Goal: Task Accomplishment & Management: Manage account settings

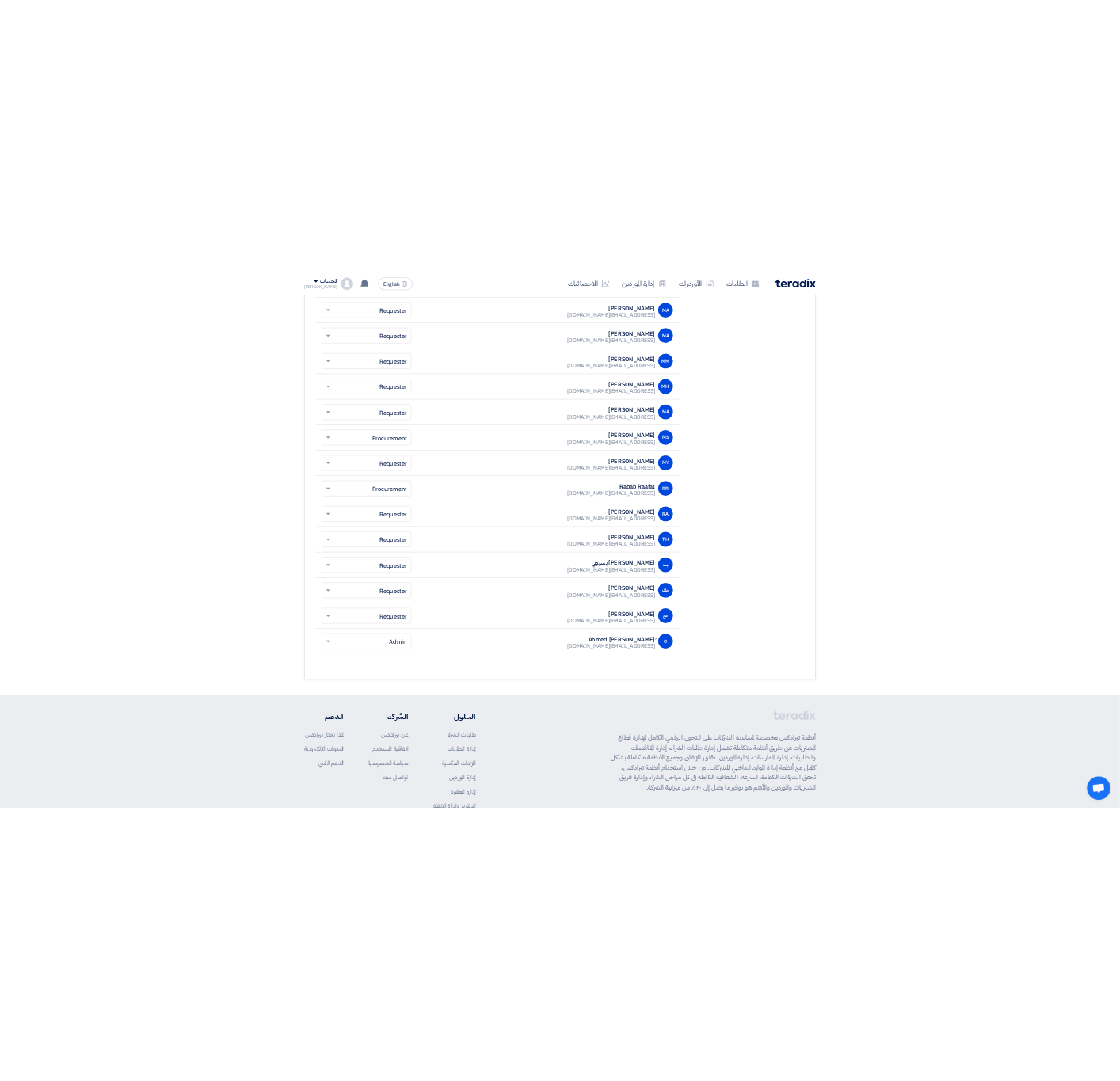
scroll to position [1808, 0]
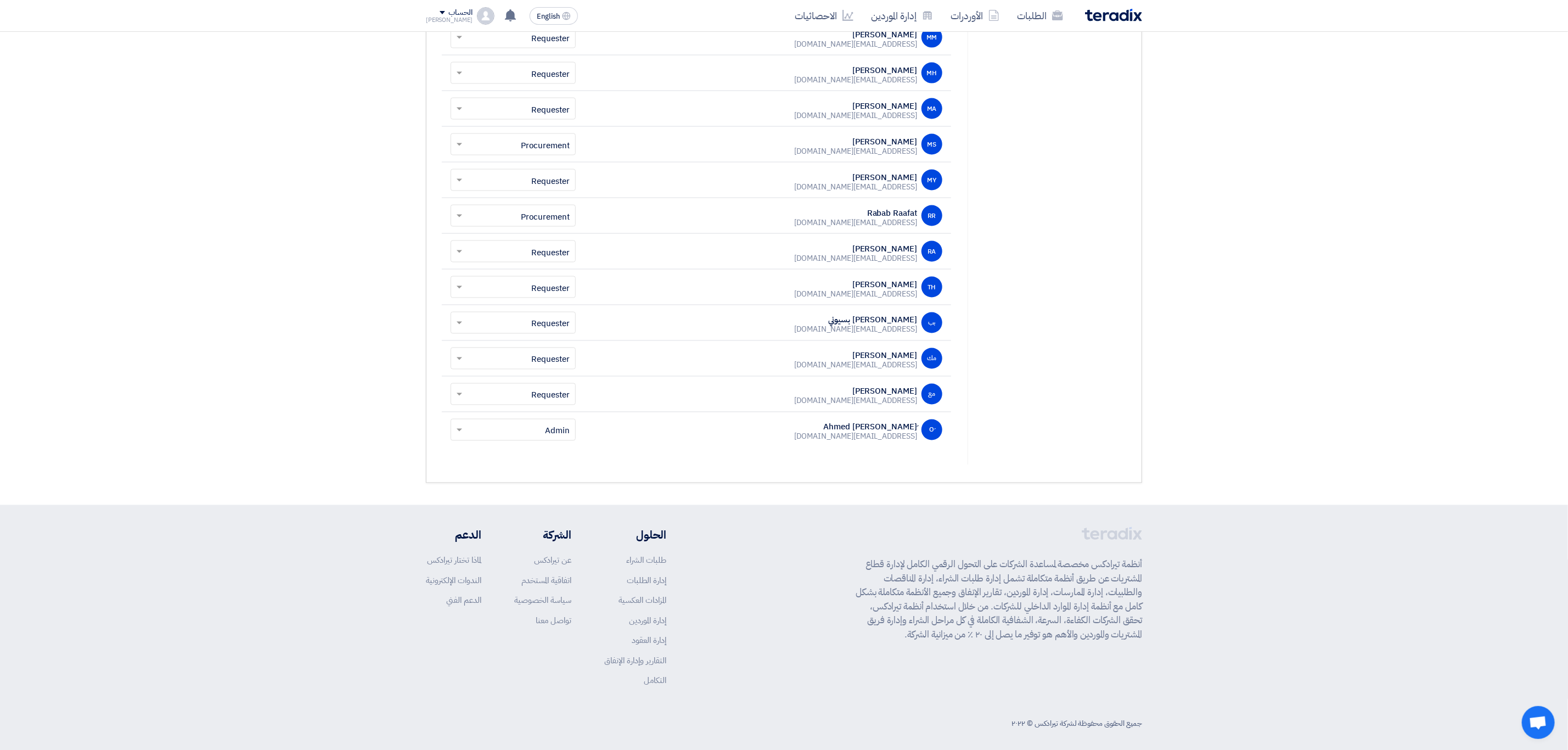
drag, startPoint x: 923, startPoint y: 247, endPoint x: 822, endPoint y: 488, distance: 261.3
copy table "بيانات المستخدم نوع حساب المستخدم AE"
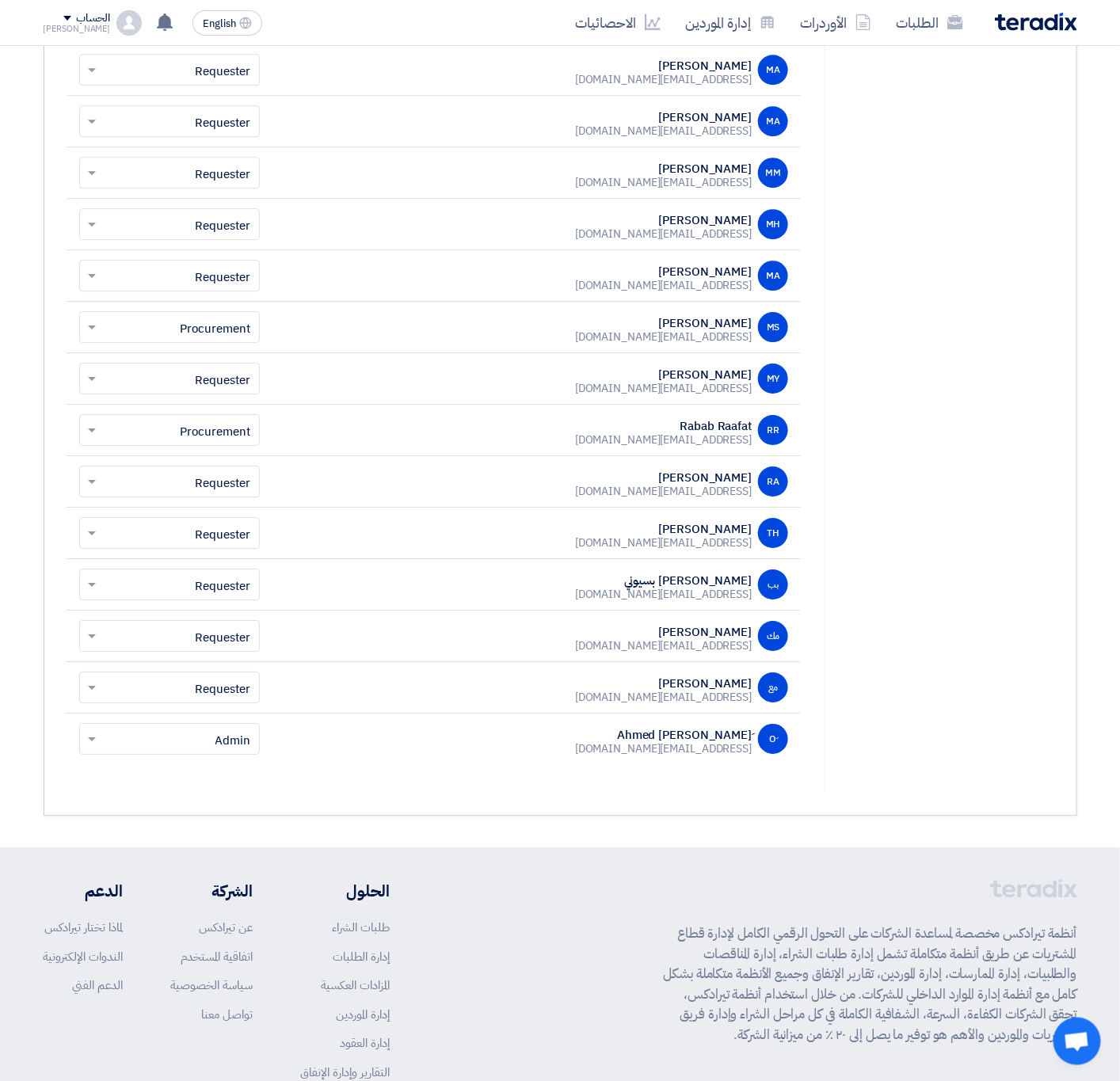
click at [438, 335] on div "MS [PERSON_NAME] [EMAIL_ADDRESS][DOMAIN_NAME]" at bounding box center [537, 327] width 503 height 30
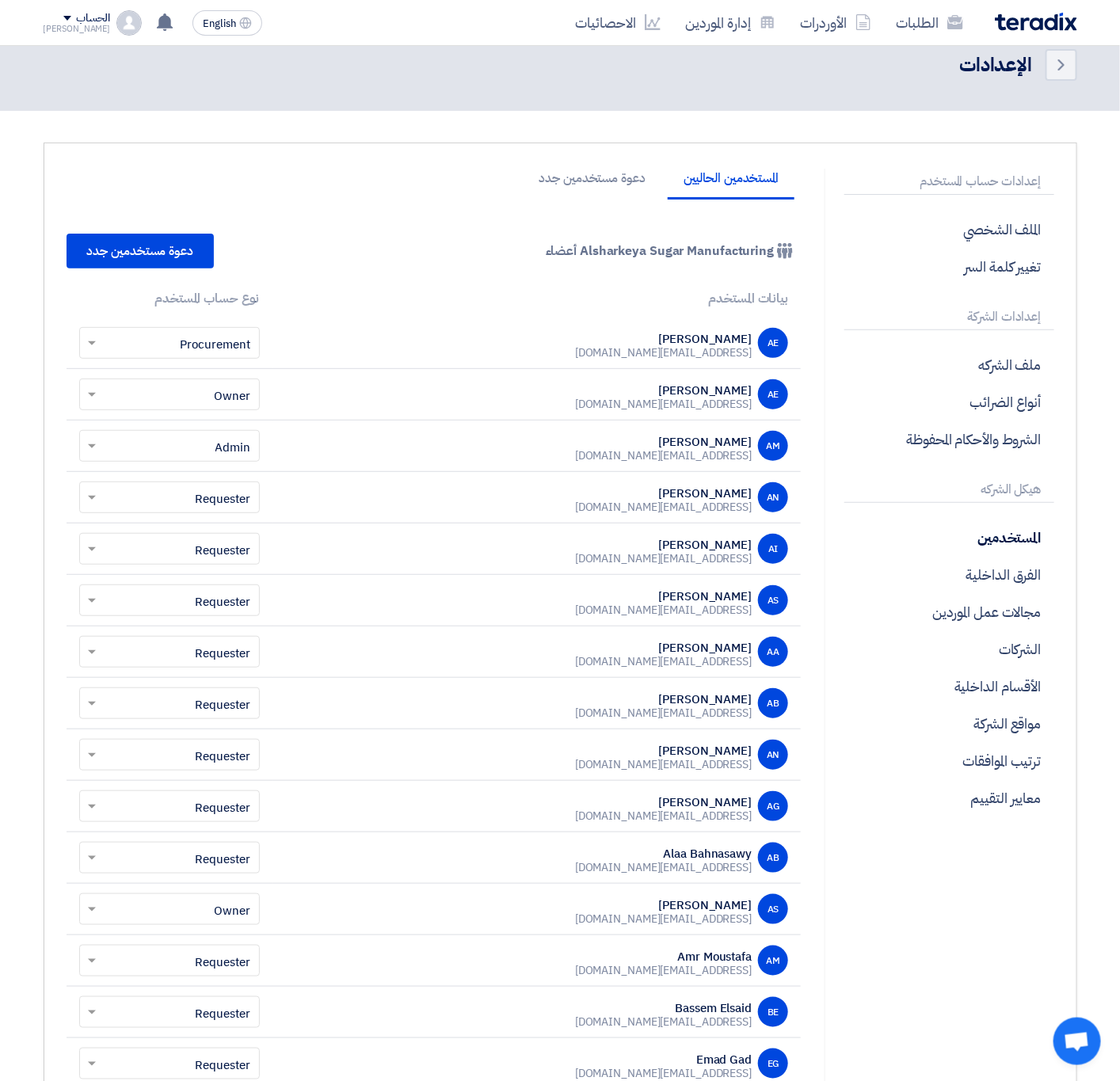
scroll to position [0, 0]
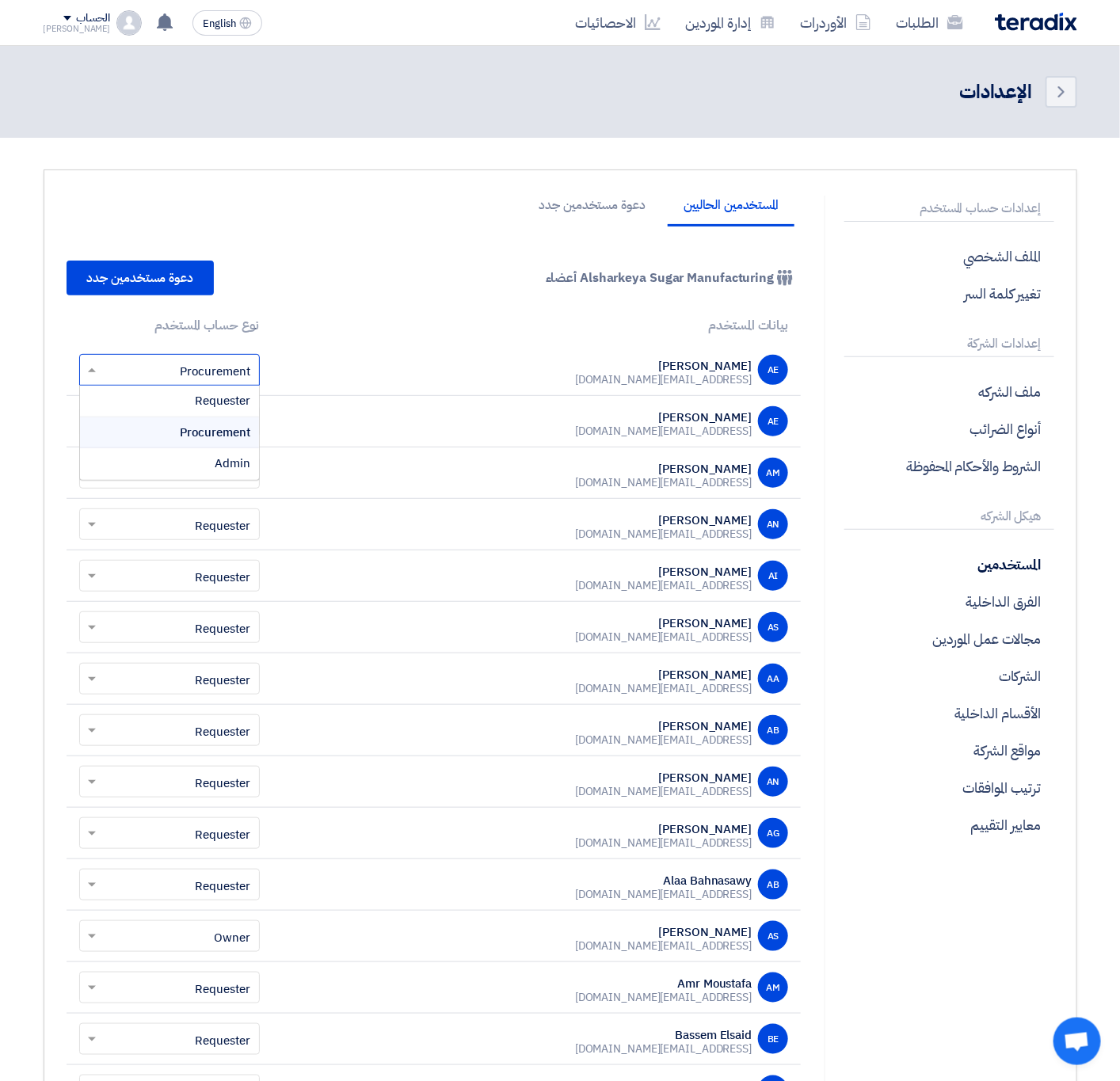
drag, startPoint x: 162, startPoint y: 371, endPoint x: 250, endPoint y: 368, distance: 88.1
click at [250, 368] on input "text" at bounding box center [178, 371] width 149 height 26
click at [266, 371] on td "اختر نوع الحساب × Procurement Requester Procurement Admin" at bounding box center [170, 370] width 206 height 52
drag, startPoint x: 277, startPoint y: 364, endPoint x: 264, endPoint y: 369, distance: 13.9
click at [264, 369] on tr "AE [PERSON_NAME] [EMAIL_ADDRESS][DOMAIN_NAME] اختر نوع الحساب × Procurement" at bounding box center [434, 370] width 735 height 52
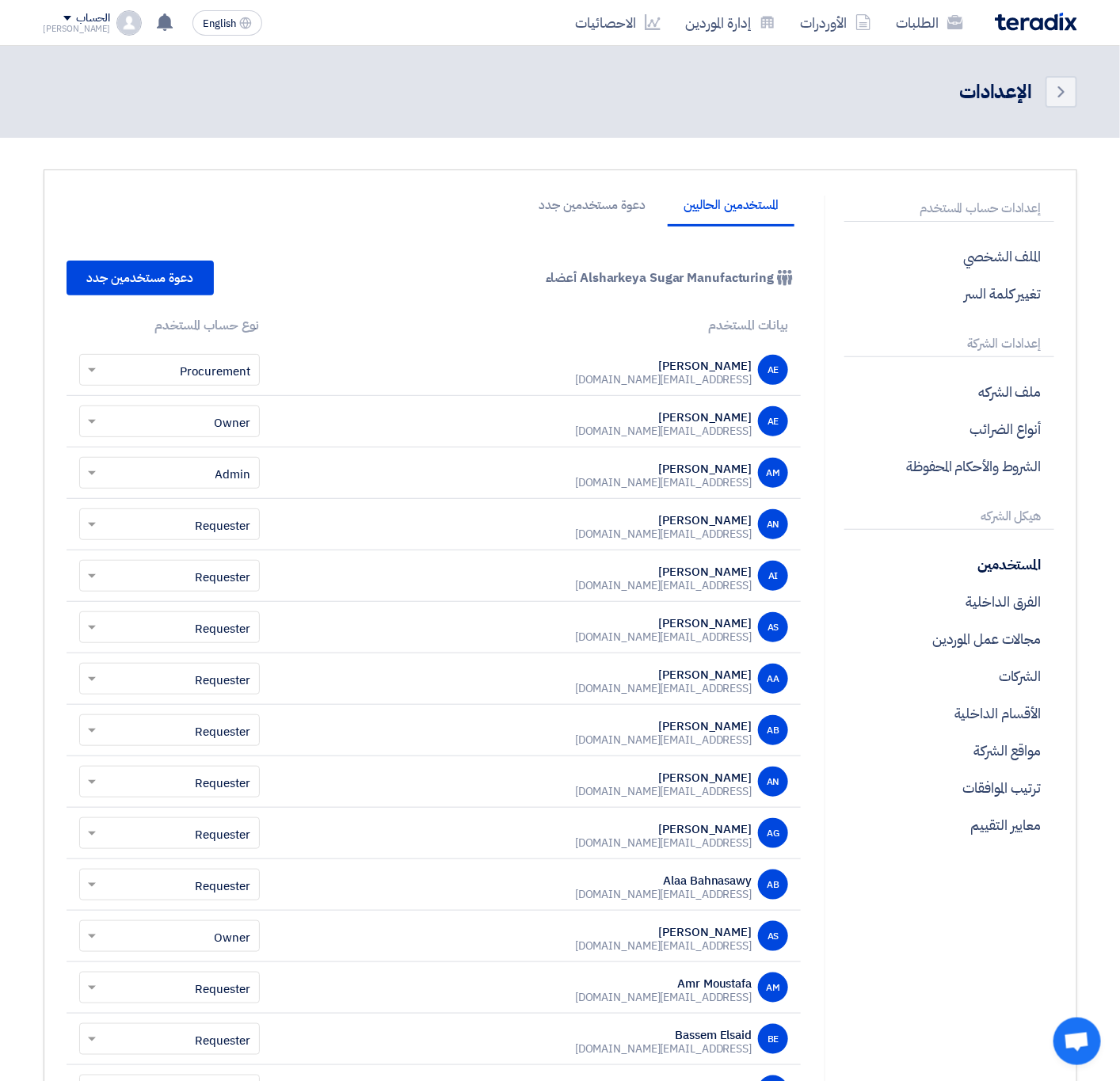
click at [264, 369] on td "اختر نوع الحساب × Procurement" at bounding box center [170, 370] width 206 height 52
copy div "Procurement"
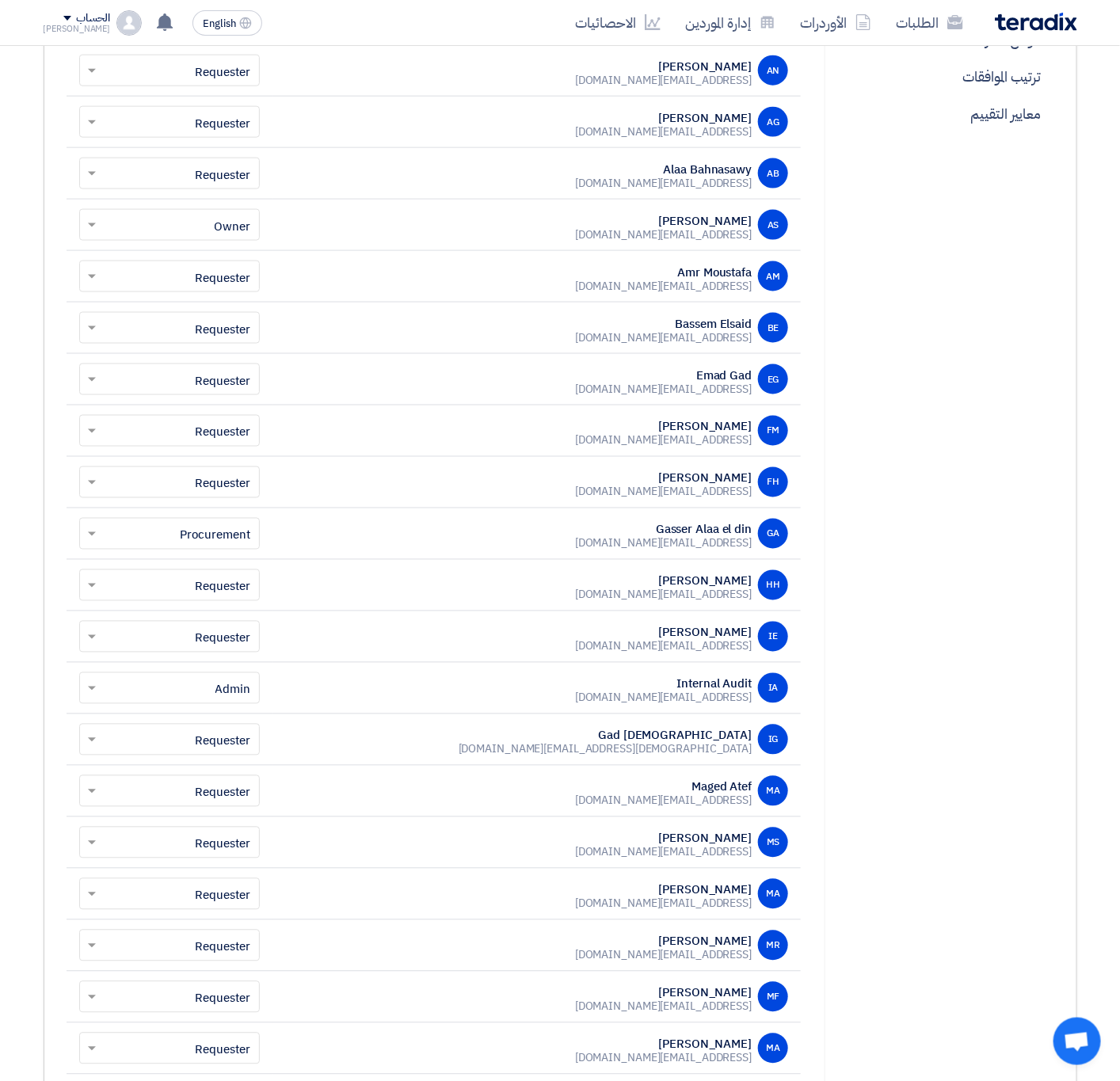
drag, startPoint x: 266, startPoint y: 366, endPoint x: 198, endPoint y: 374, distance: 68.5
click at [198, 374] on tbody "AE [PERSON_NAME] [EMAIL_ADDRESS][DOMAIN_NAME] اختر نوع الحساب × Procurement AE …" at bounding box center [434, 688] width 735 height 2109
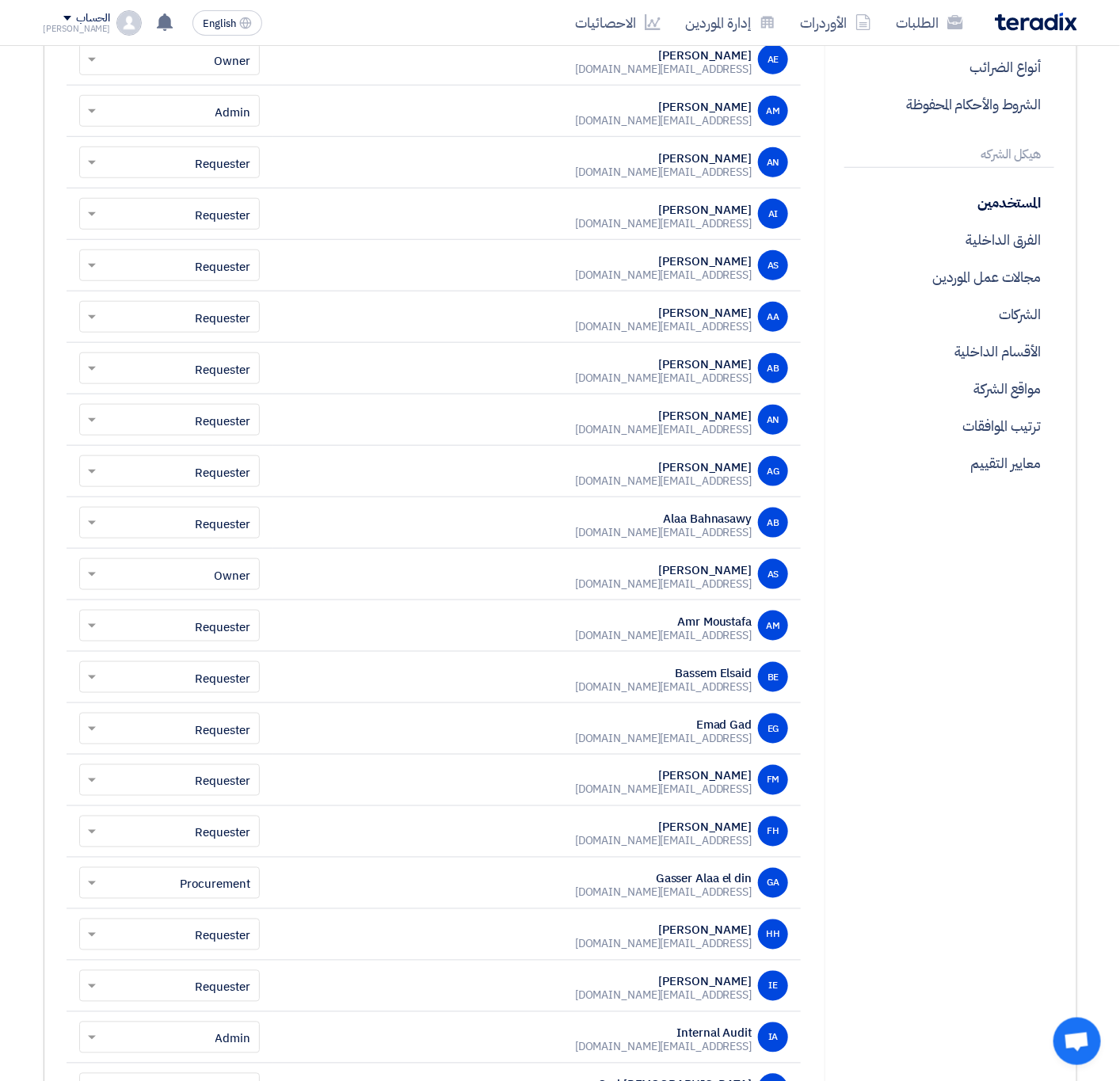
scroll to position [0, 0]
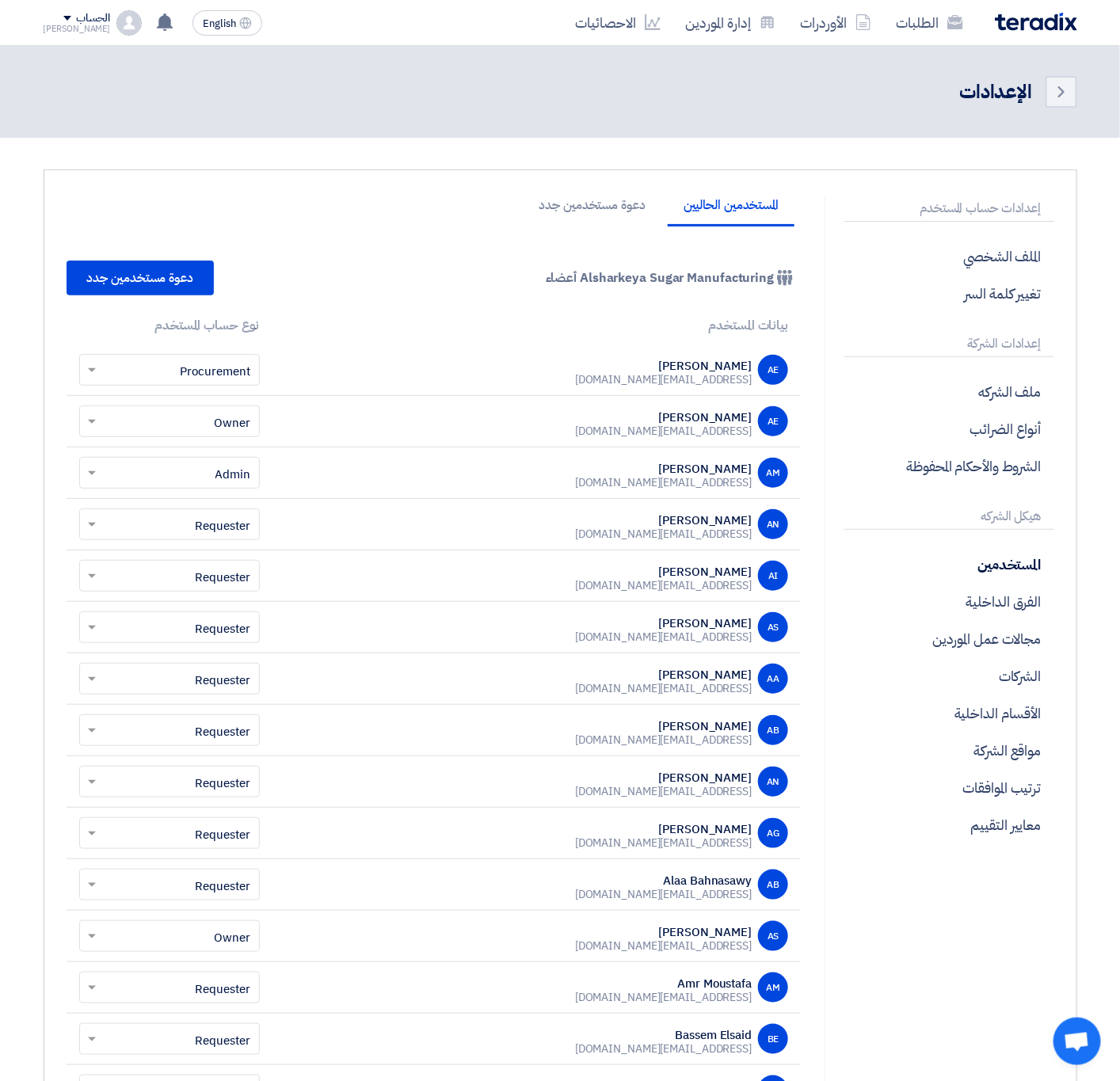
click at [688, 385] on div "[EMAIL_ADDRESS][DOMAIN_NAME]" at bounding box center [663, 380] width 177 height 14
copy tr "[EMAIL_ADDRESS][DOMAIN_NAME] اختر نوع الحساب ×"
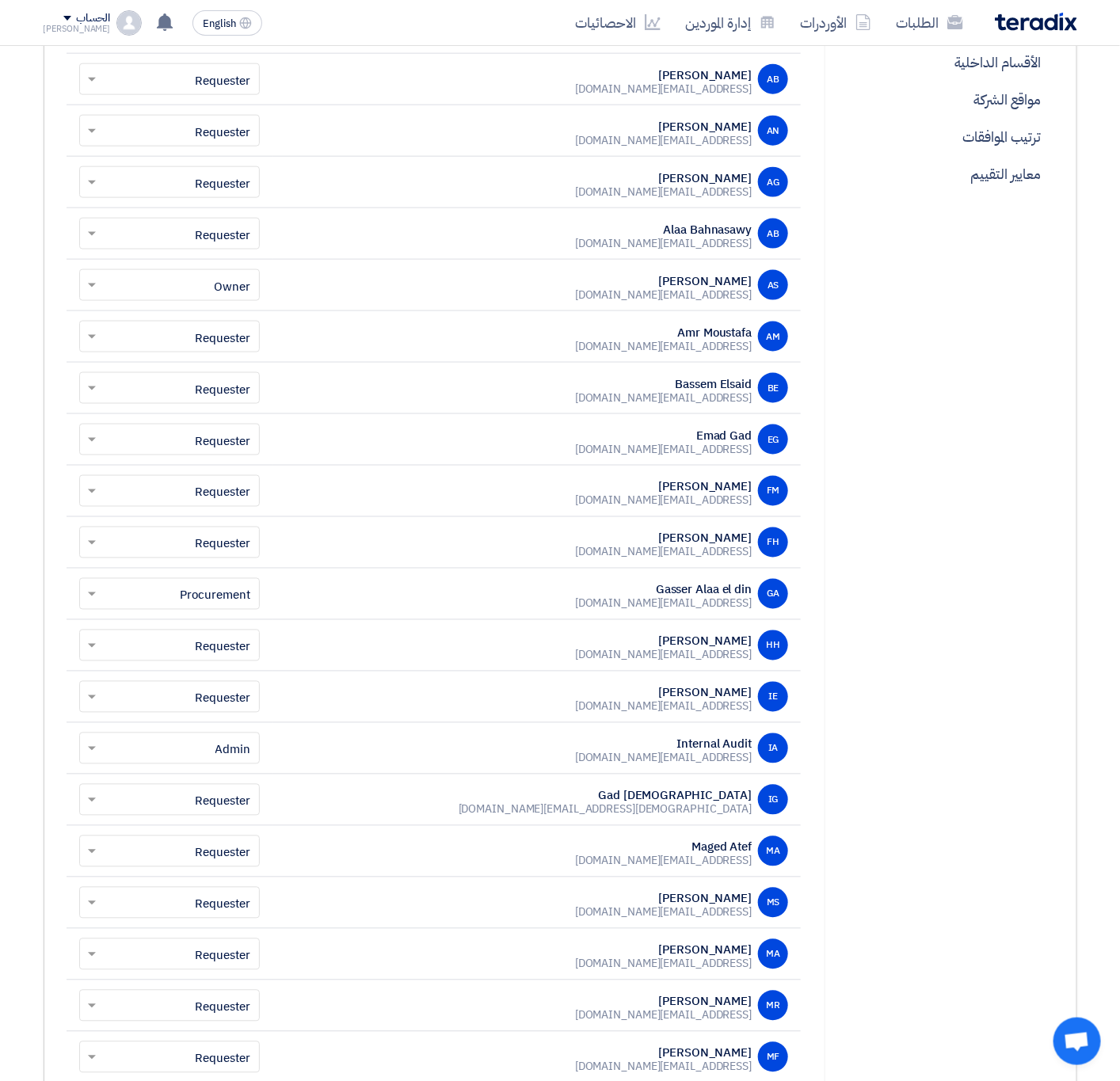
scroll to position [712, 0]
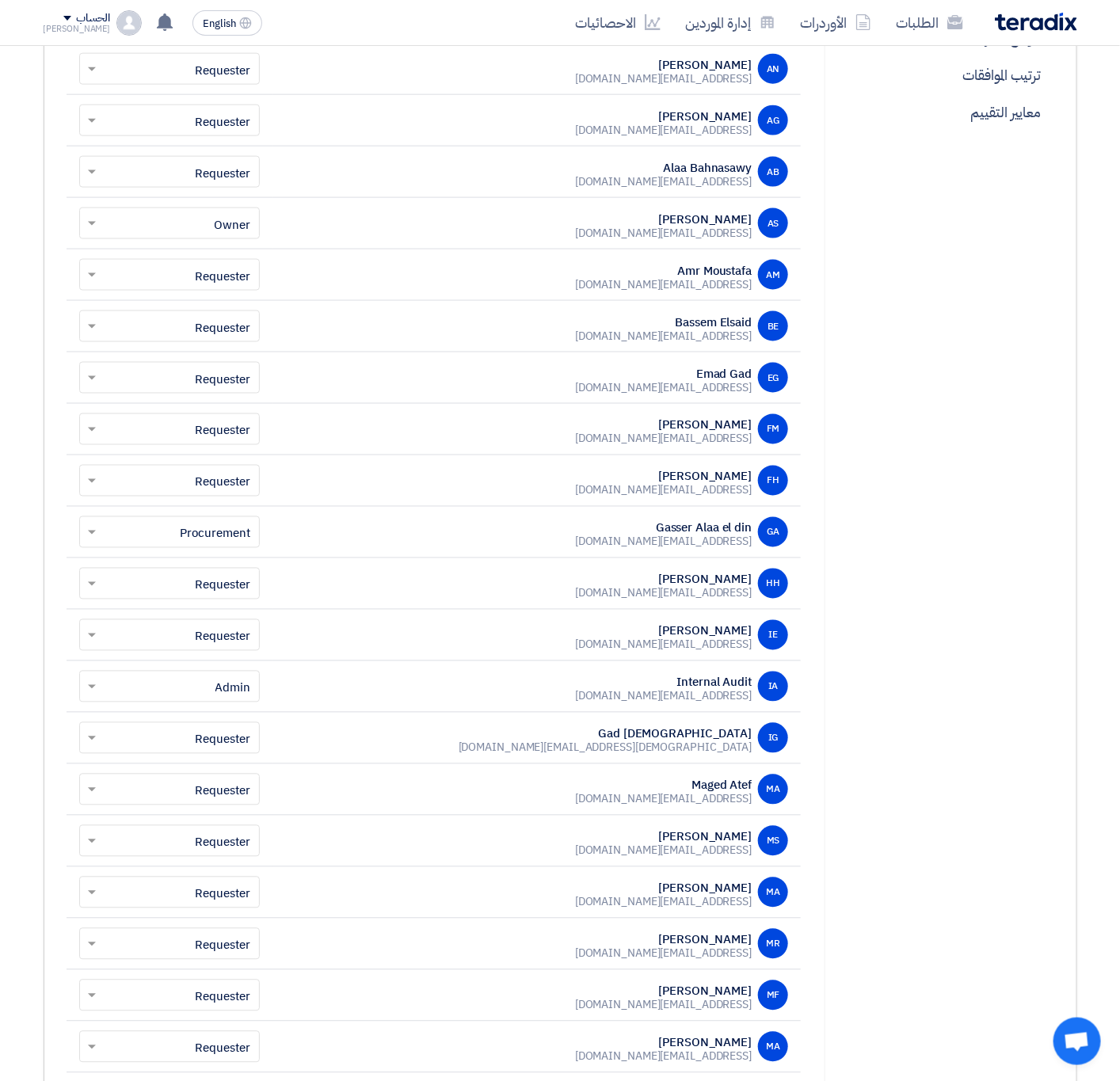
drag, startPoint x: 596, startPoint y: 551, endPoint x: 751, endPoint y: 557, distance: 155.1
click at [751, 547] on div "GA Gasser Alaa el din [EMAIL_ADDRESS][DOMAIN_NAME]" at bounding box center [537, 532] width 503 height 30
copy div "[EMAIL_ADDRESS][DOMAIN_NAME]"
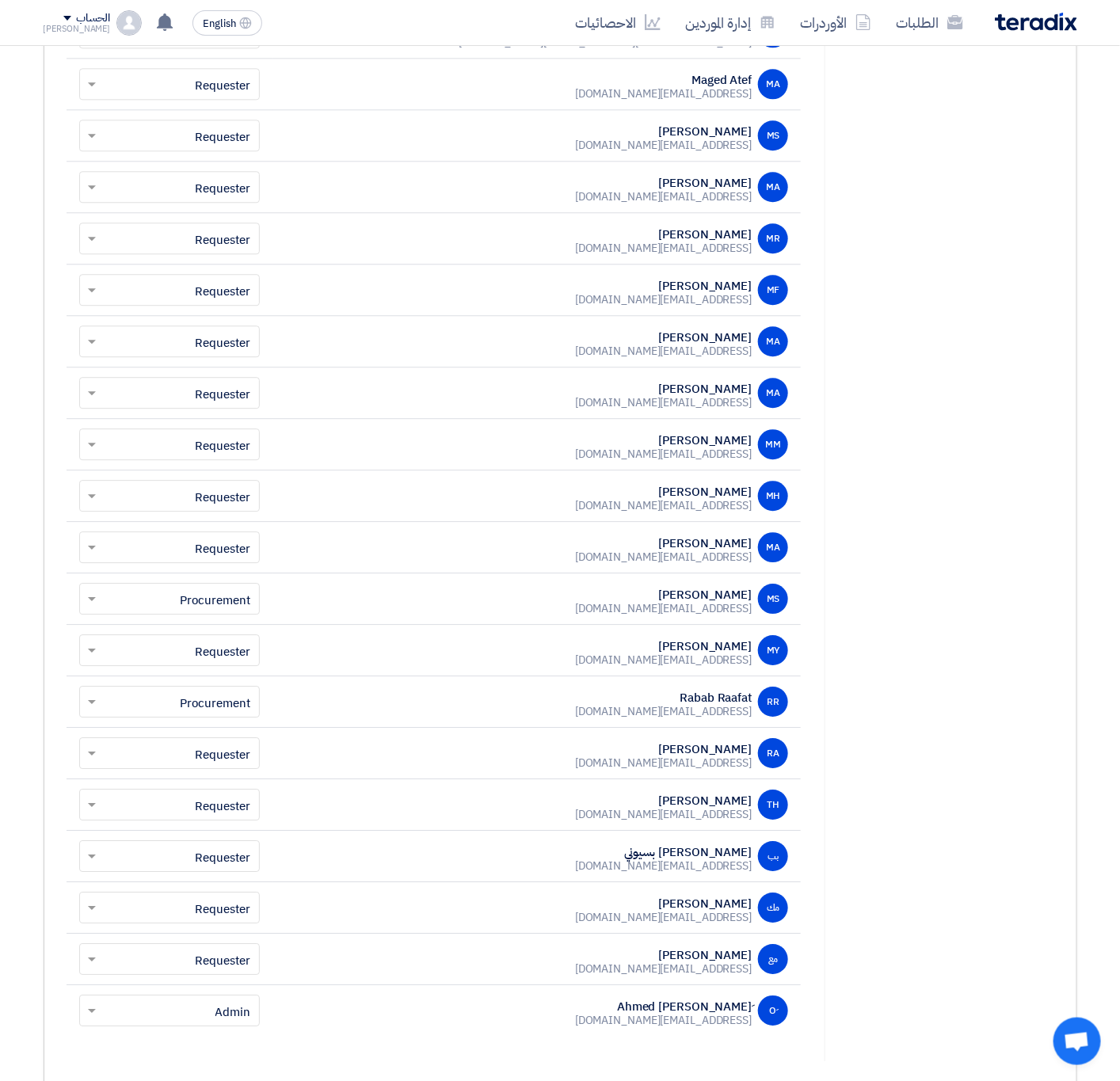
scroll to position [1425, 0]
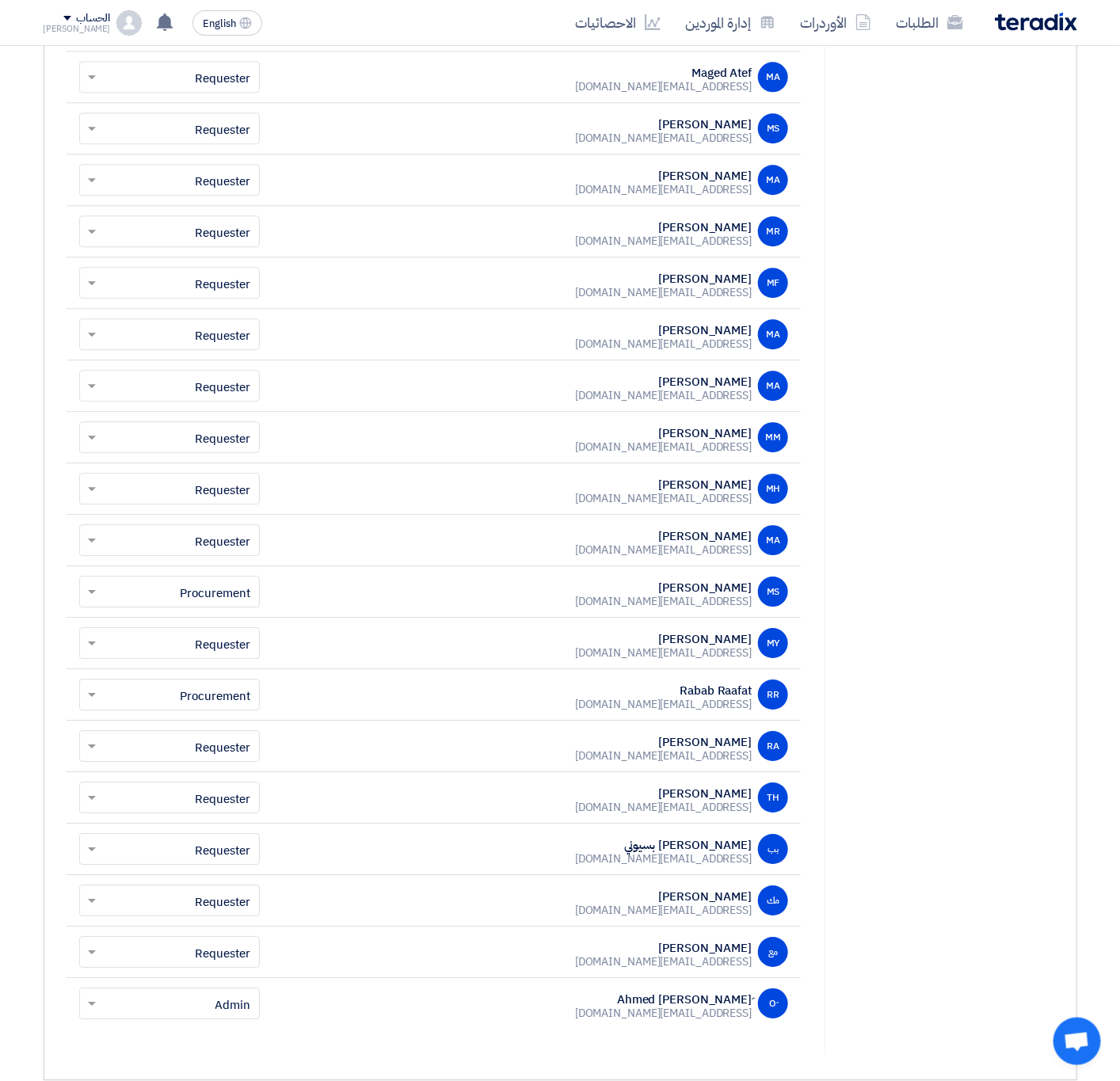
drag, startPoint x: 584, startPoint y: 614, endPoint x: 747, endPoint y: 625, distance: 163.4
click at [747, 617] on td "MS [PERSON_NAME] [EMAIL_ADDRESS][DOMAIN_NAME]" at bounding box center [537, 592] width 529 height 52
copy div "[EMAIL_ADDRESS][DOMAIN_NAME]"
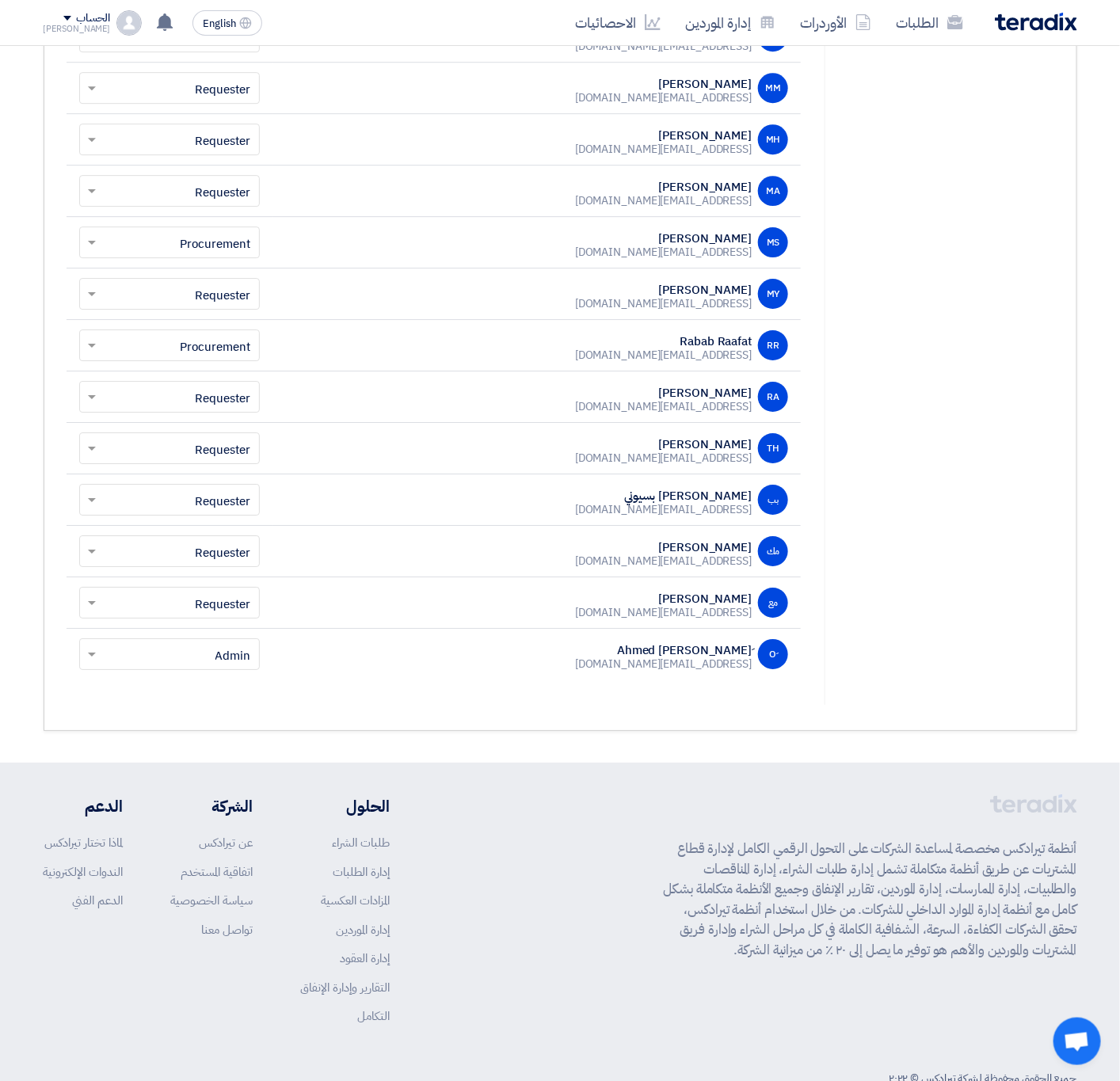
scroll to position [1782, 0]
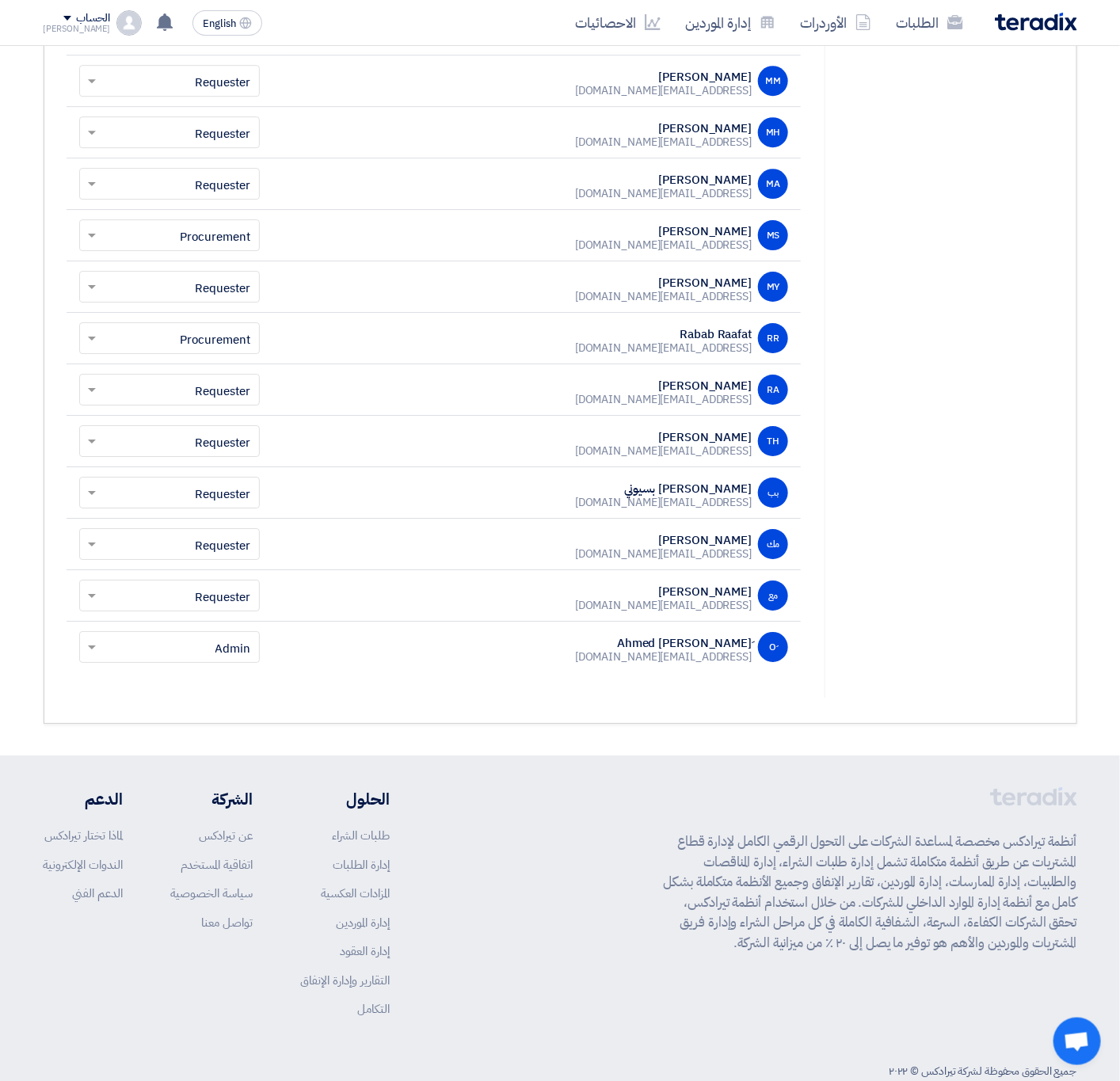
drag, startPoint x: 602, startPoint y: 675, endPoint x: 751, endPoint y: 682, distance: 149.2
click at [751, 673] on td "ِO [PERSON_NAME] [EMAIL_ADDRESS][DOMAIN_NAME]" at bounding box center [537, 647] width 529 height 52
copy div "[EMAIL_ADDRESS][DOMAIN_NAME]"
copy div "Admin"
drag, startPoint x: 270, startPoint y: 665, endPoint x: 209, endPoint y: 663, distance: 61.0
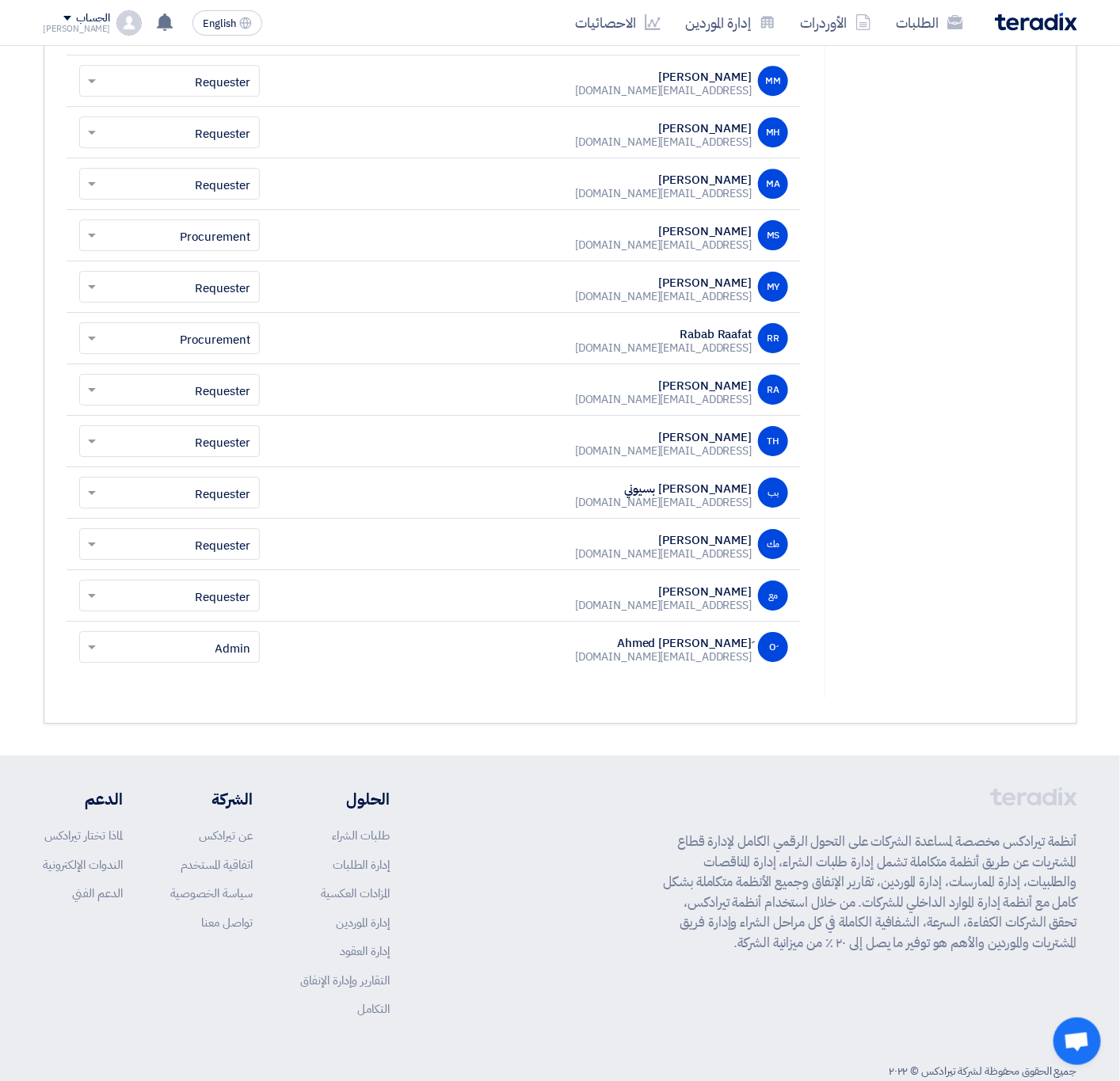
click at [209, 663] on td "اختر نوع الحساب × Admin" at bounding box center [170, 647] width 206 height 52
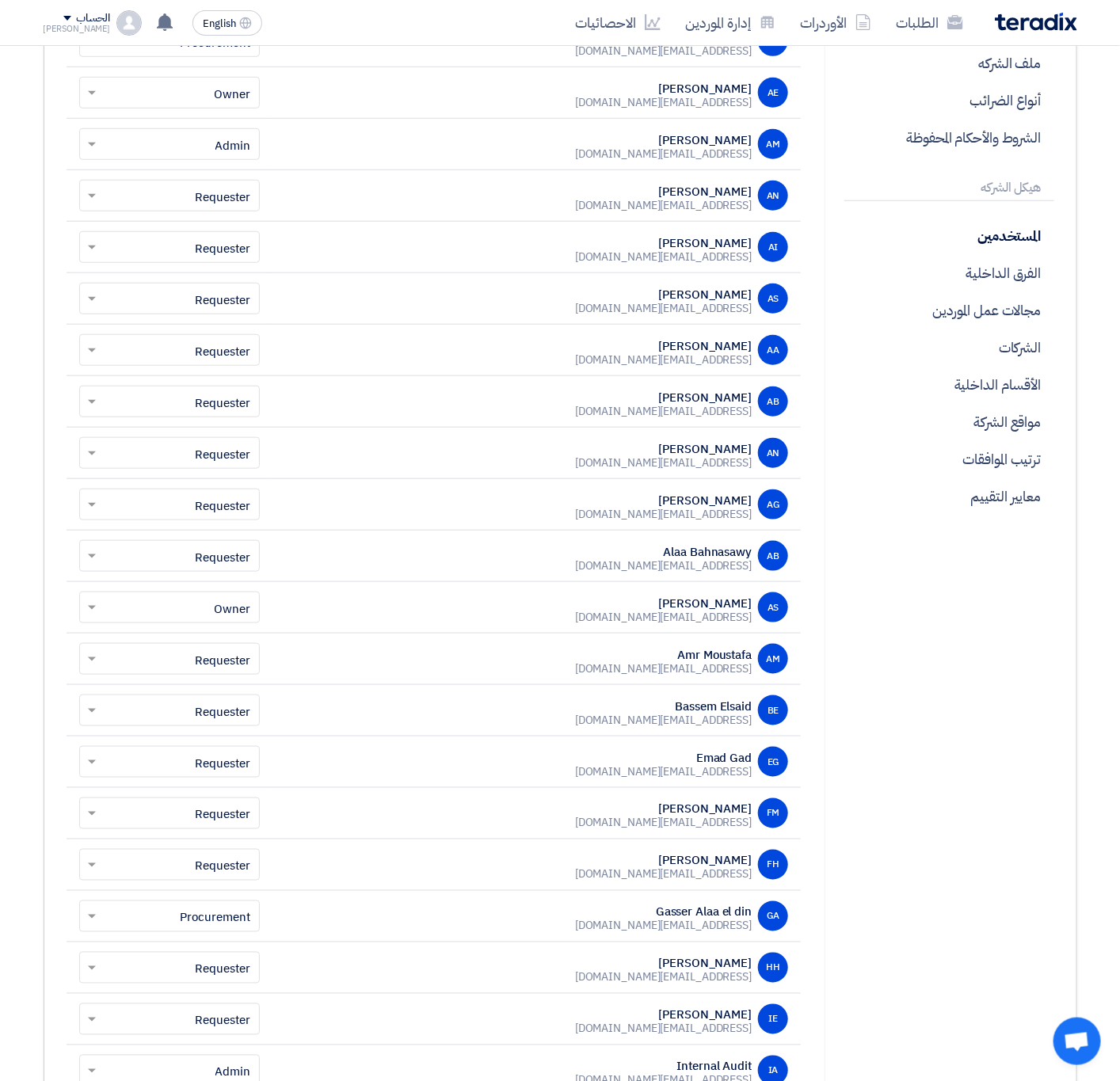
scroll to position [237, 0]
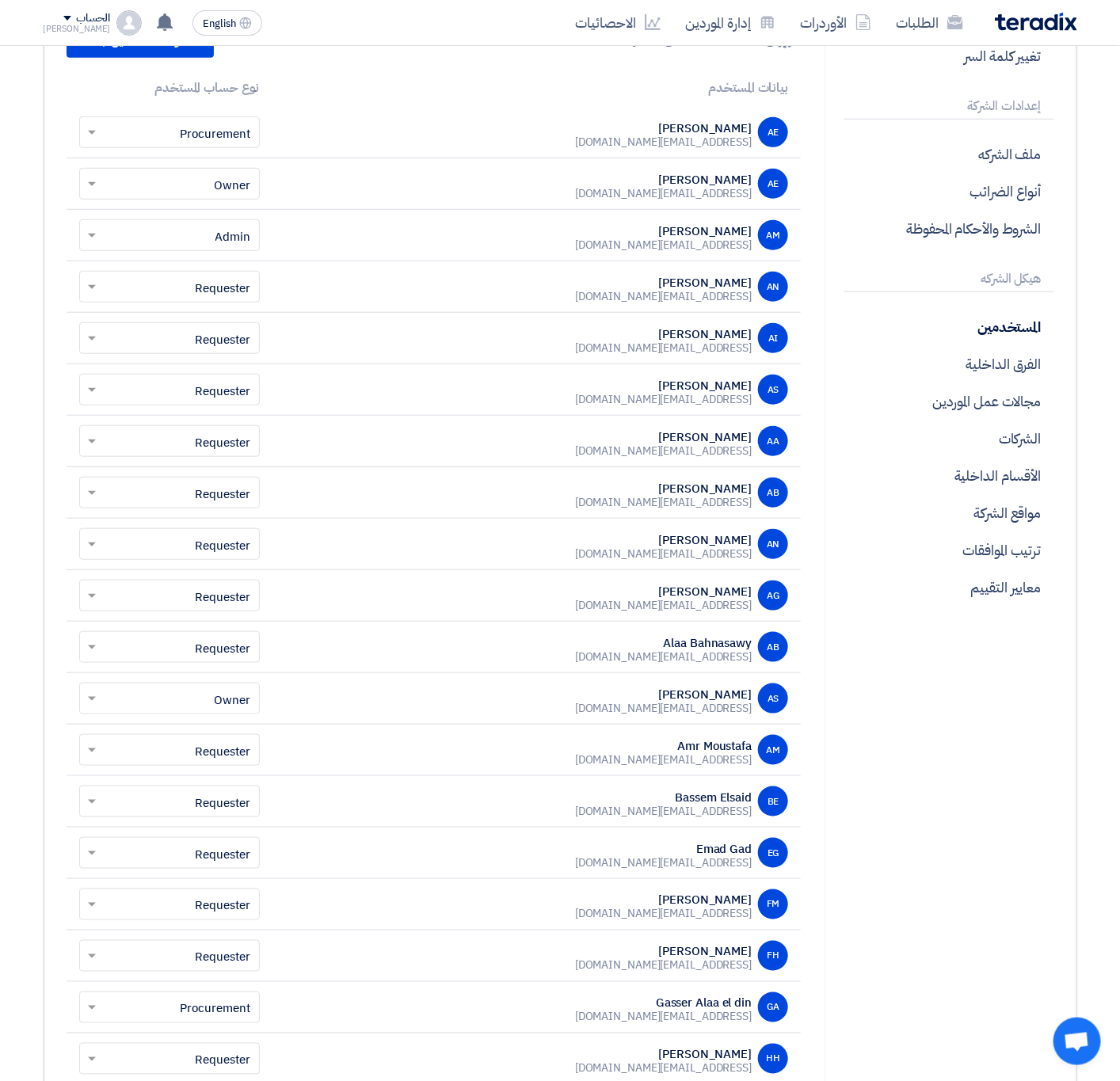
drag, startPoint x: 580, startPoint y: 252, endPoint x: 752, endPoint y: 257, distance: 172.1
click at [752, 257] on td "AM [PERSON_NAME] [EMAIL_ADDRESS][DOMAIN_NAME]" at bounding box center [537, 235] width 529 height 52
copy div "[EMAIL_ADDRESS][DOMAIN_NAME]"
drag, startPoint x: 587, startPoint y: 718, endPoint x: 749, endPoint y: 725, distance: 162.2
click at [749, 724] on td "AS [PERSON_NAME] [EMAIL_ADDRESS][DOMAIN_NAME]" at bounding box center [537, 698] width 529 height 52
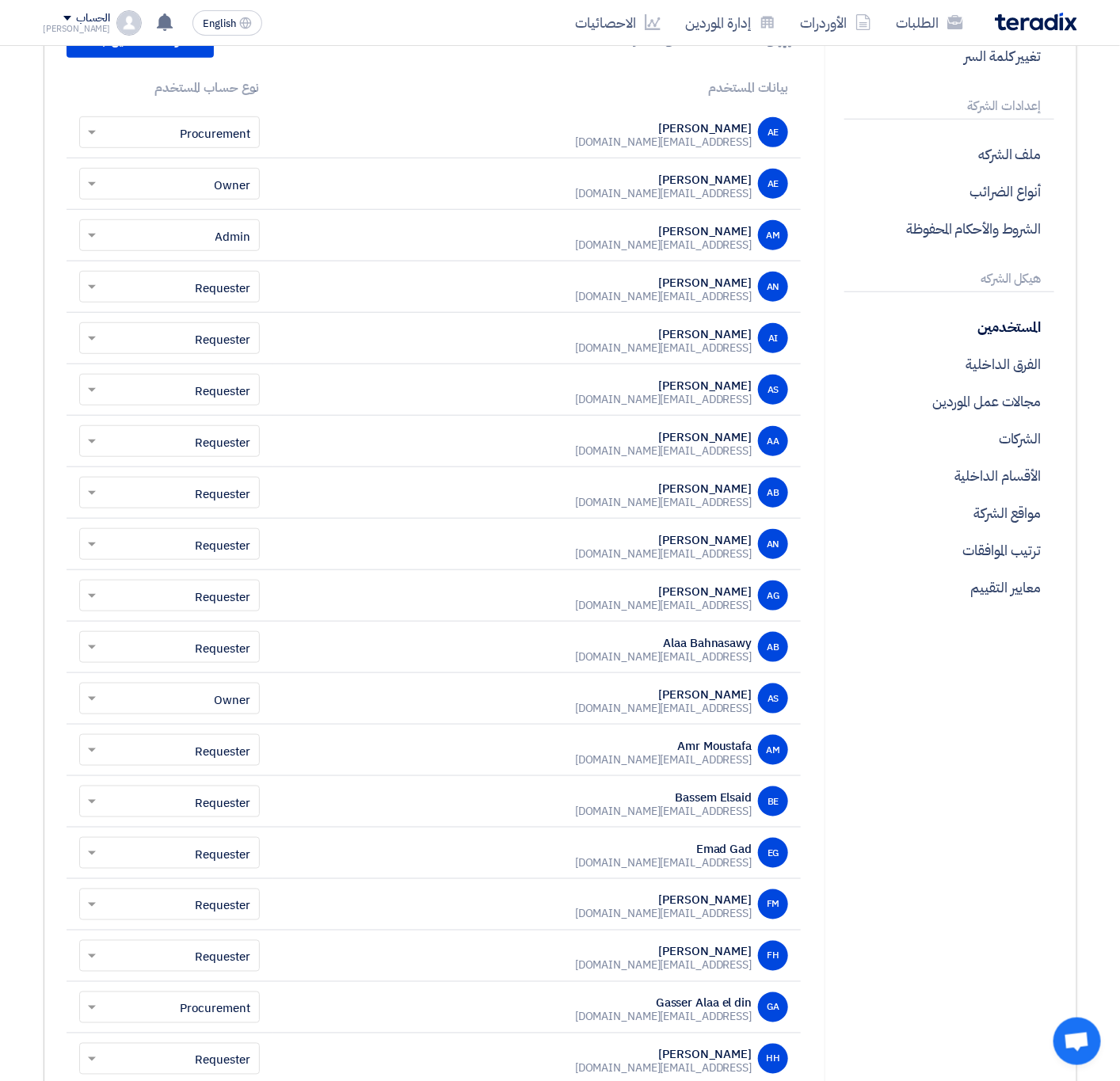
copy div "[EMAIL_ADDRESS][DOMAIN_NAME]"
drag, startPoint x: 606, startPoint y: 192, endPoint x: 752, endPoint y: 199, distance: 146.2
click at [752, 198] on div "AE [PERSON_NAME] [EMAIL_ADDRESS][DOMAIN_NAME]" at bounding box center [537, 184] width 503 height 30
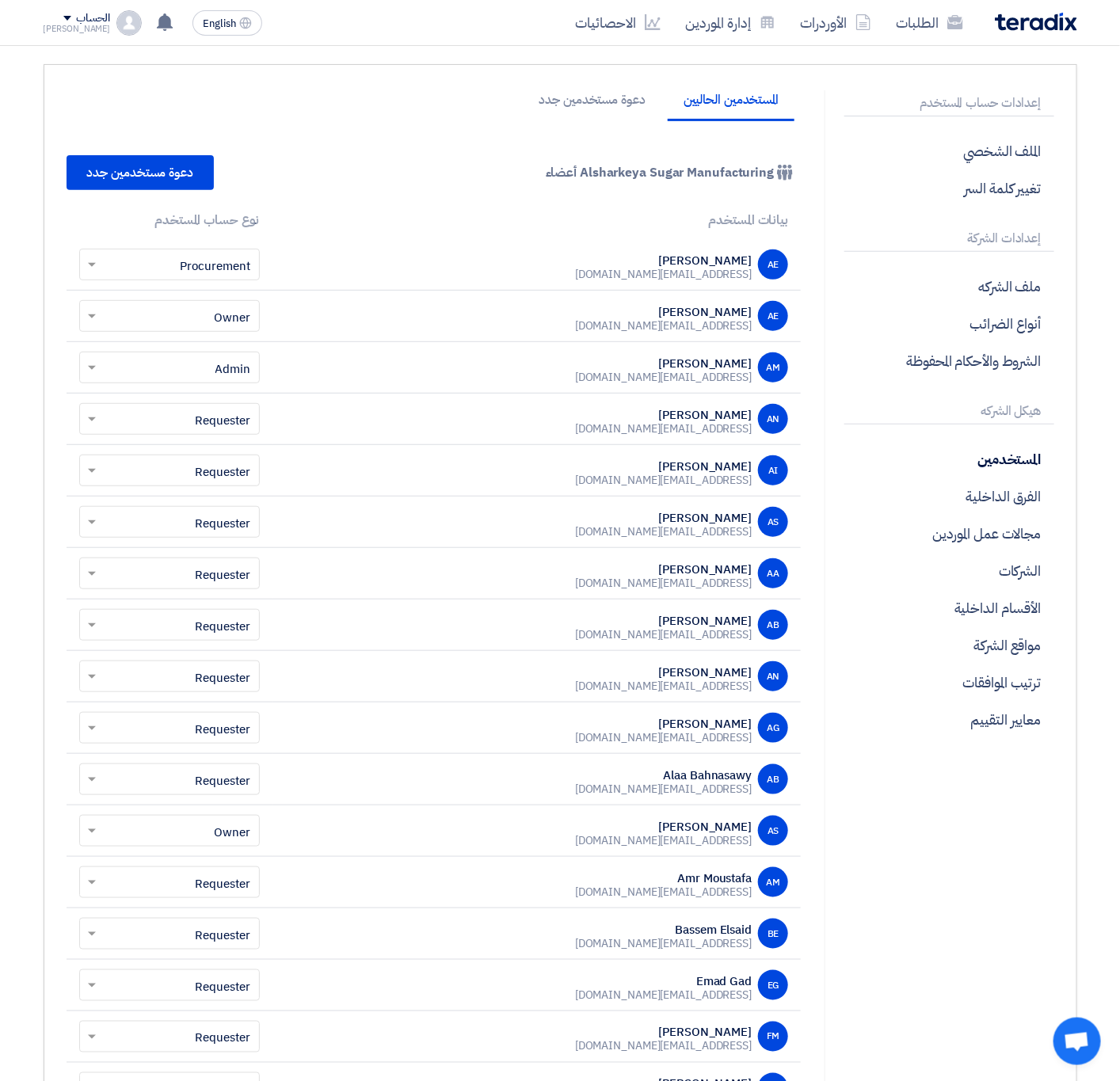
scroll to position [0, 0]
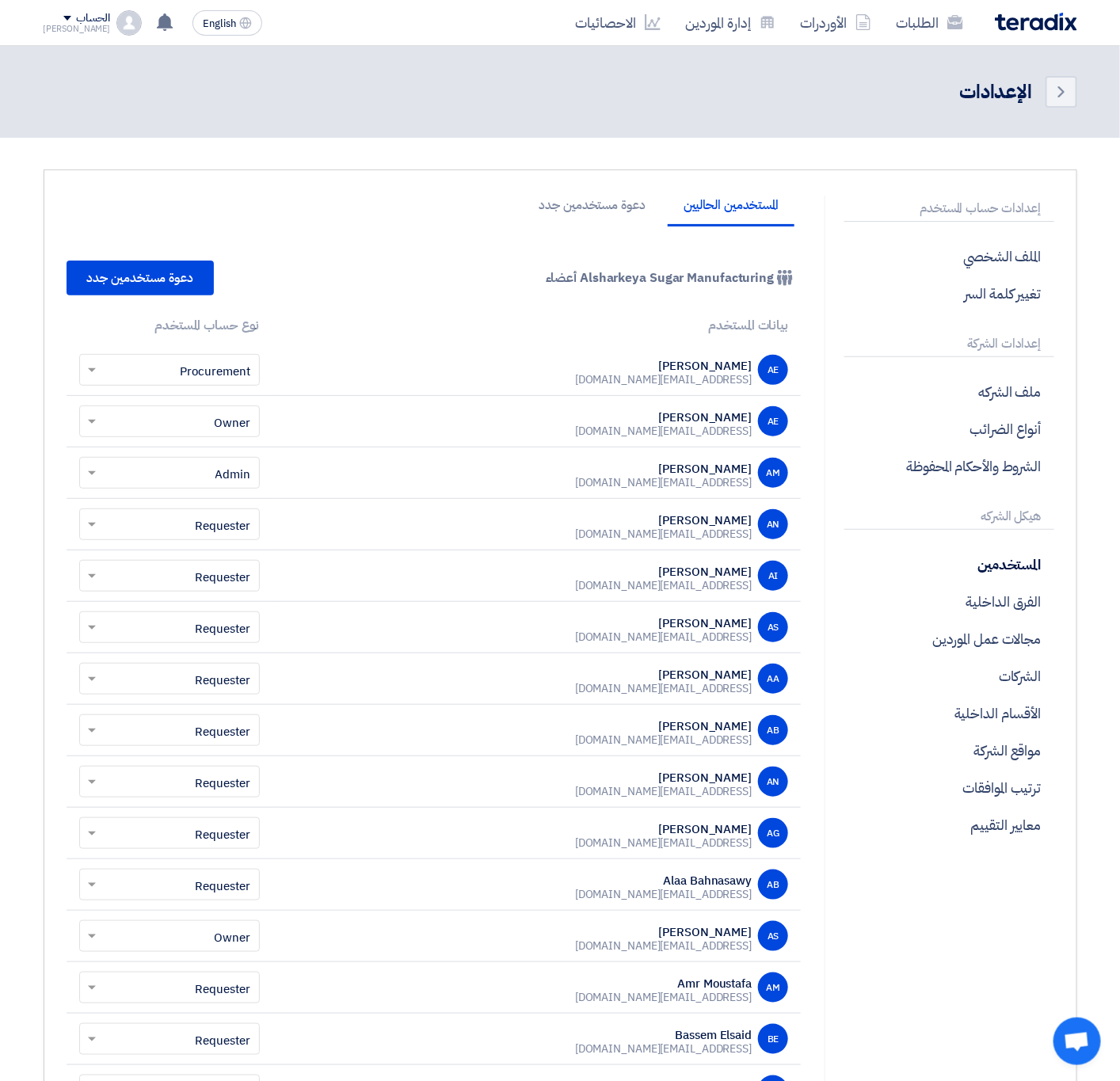
drag, startPoint x: 580, startPoint y: 277, endPoint x: 780, endPoint y: 285, distance: 200.2
click at [780, 285] on div "Company Team Alsharkeya Sugar Manufacturing أعضاء" at bounding box center [673, 278] width 255 height 19
